Goal: Task Accomplishment & Management: Use online tool/utility

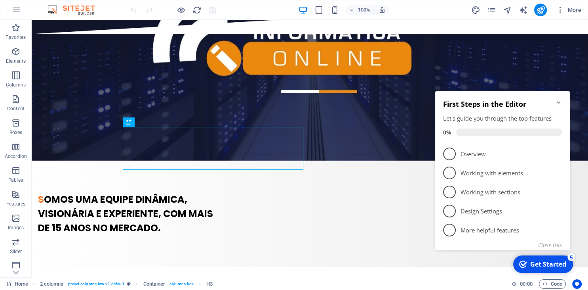
scroll to position [204, 0]
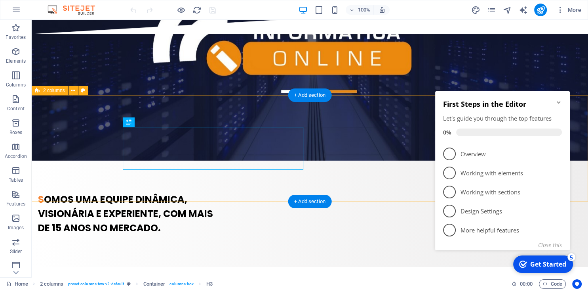
click at [579, 160] on div "s omos uma equipe dinâmica, visionária e experiente, com mais de 15 anos no mer…" at bounding box center [310, 213] width 557 height 106
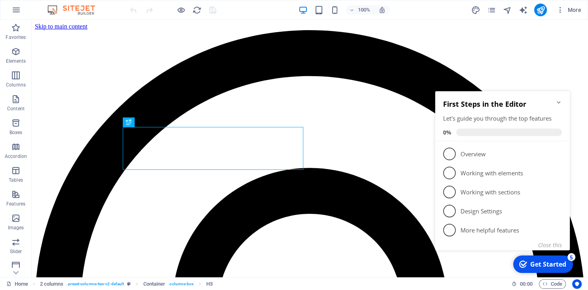
scroll to position [204, 0]
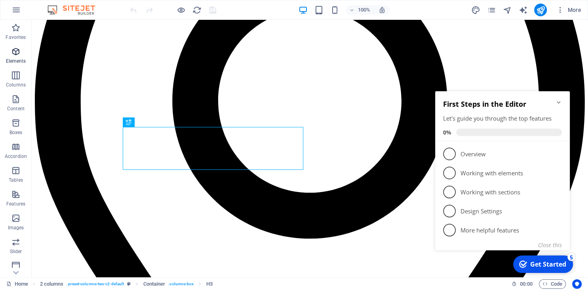
click at [15, 51] on icon "button" at bounding box center [16, 52] width 10 height 10
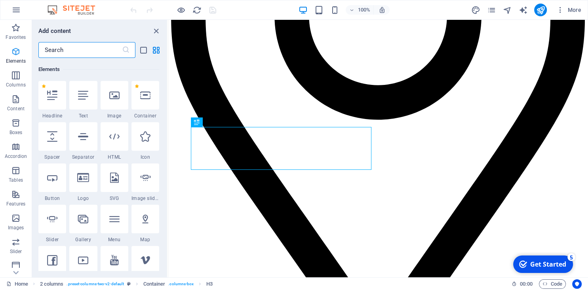
scroll to position [84, 0]
click at [68, 50] on input "text" at bounding box center [80, 50] width 84 height 16
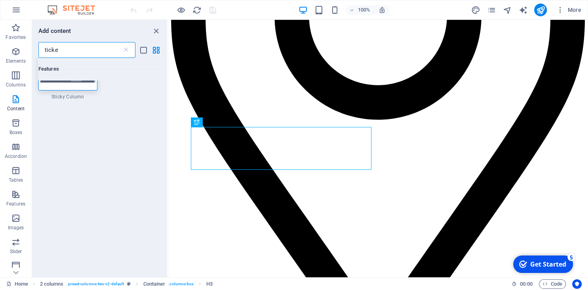
scroll to position [0, 0]
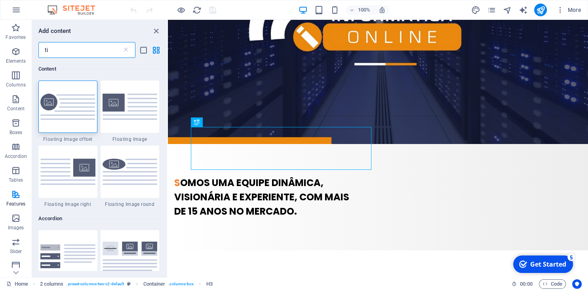
type input "t"
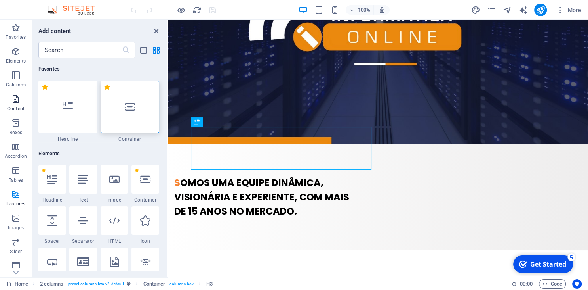
click at [15, 99] on icon "button" at bounding box center [16, 99] width 10 height 10
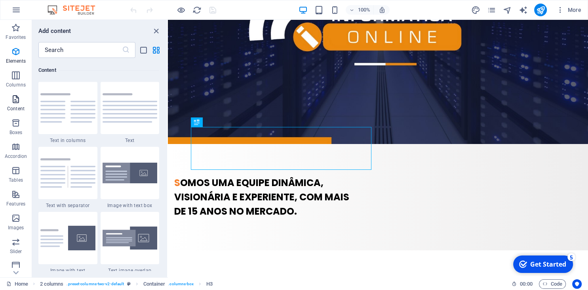
scroll to position [1386, 0]
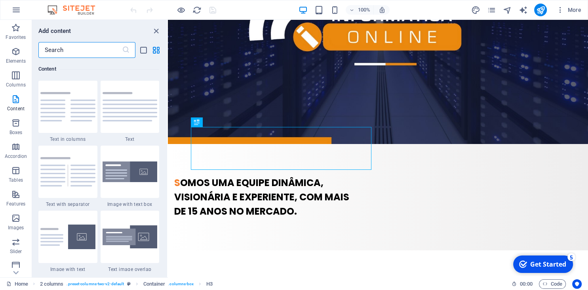
click at [65, 48] on input "text" at bounding box center [80, 50] width 84 height 16
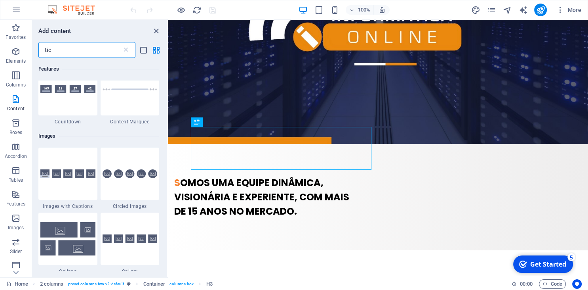
scroll to position [0, 0]
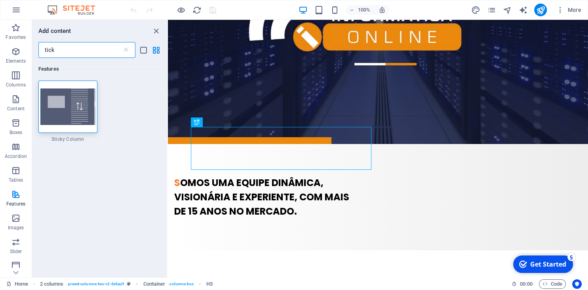
type input "tick"
